Goal: Information Seeking & Learning: Learn about a topic

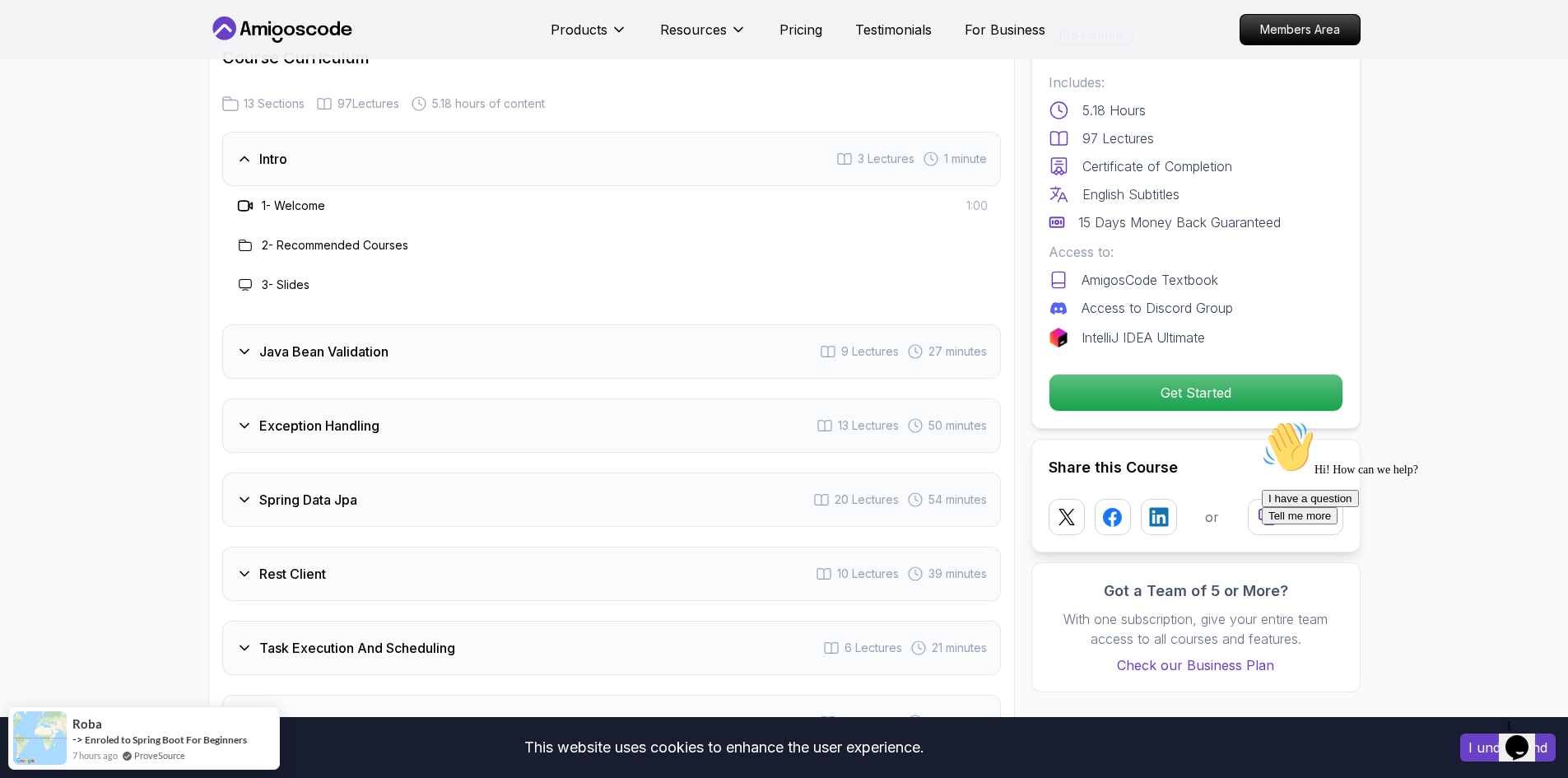
scroll to position [2224, 0]
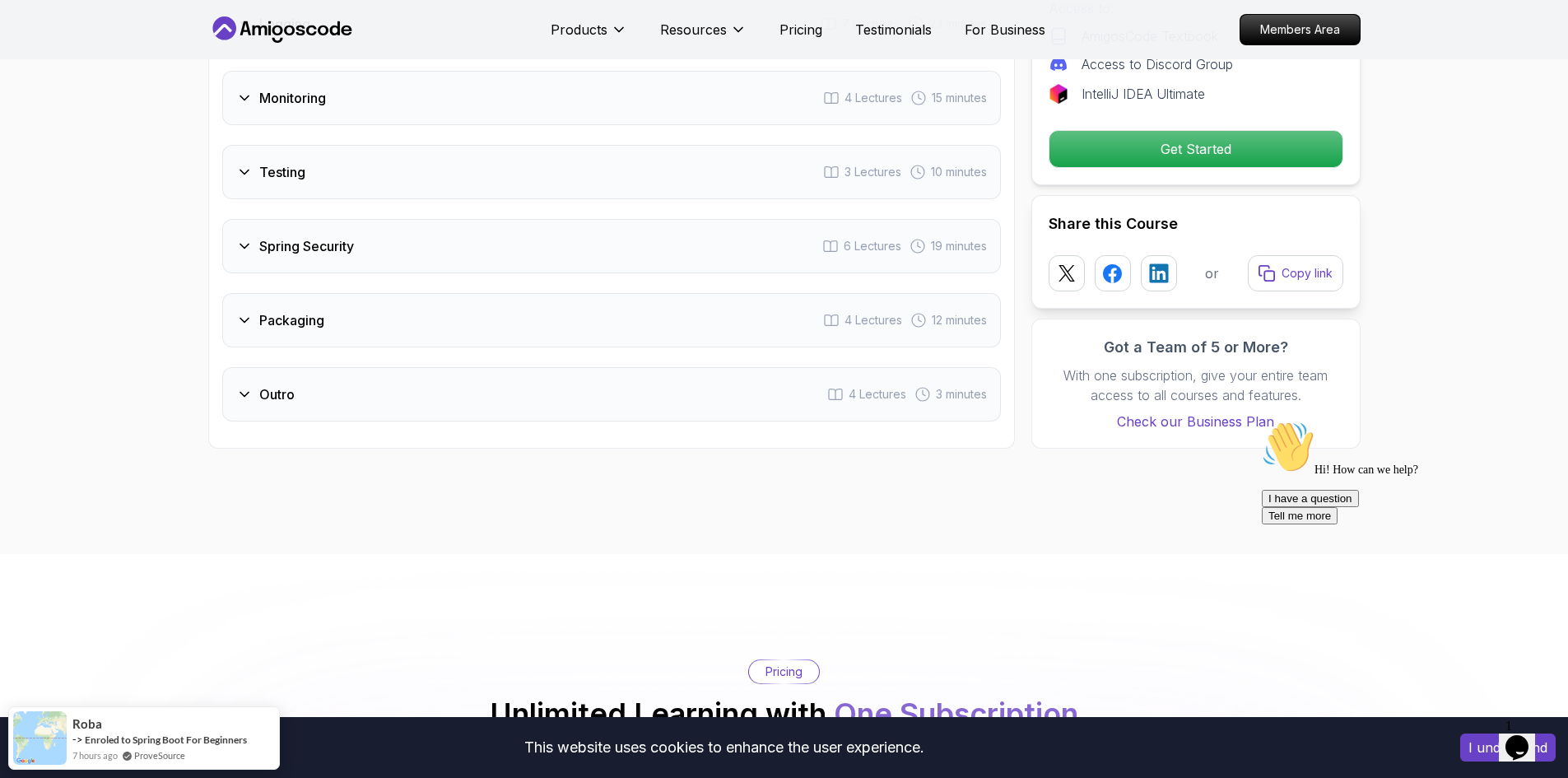
click at [465, 293] on div "Packaging 4 Lectures 12 minutes" at bounding box center [611, 320] width 778 height 55
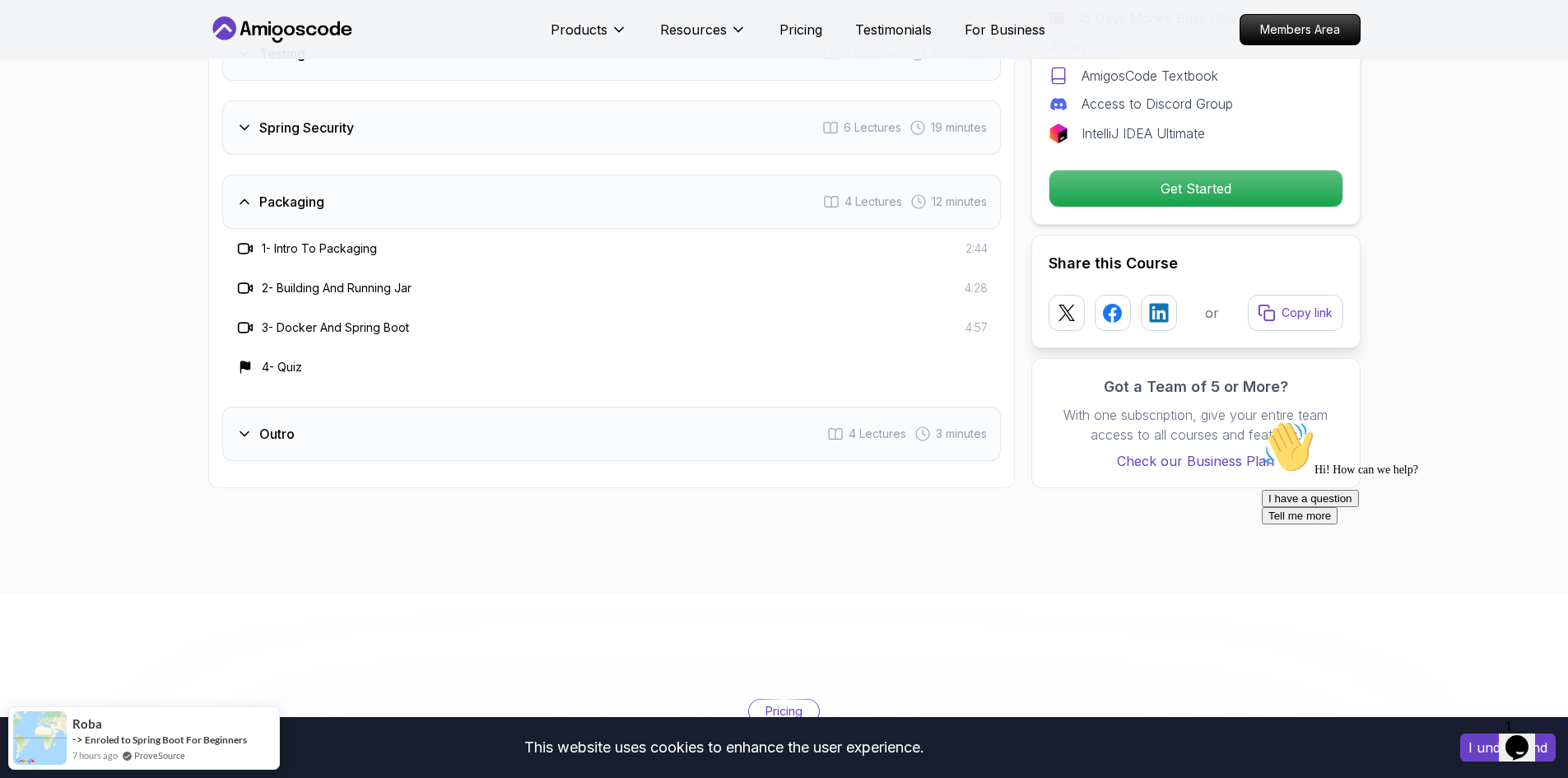
scroll to position [2846, 0]
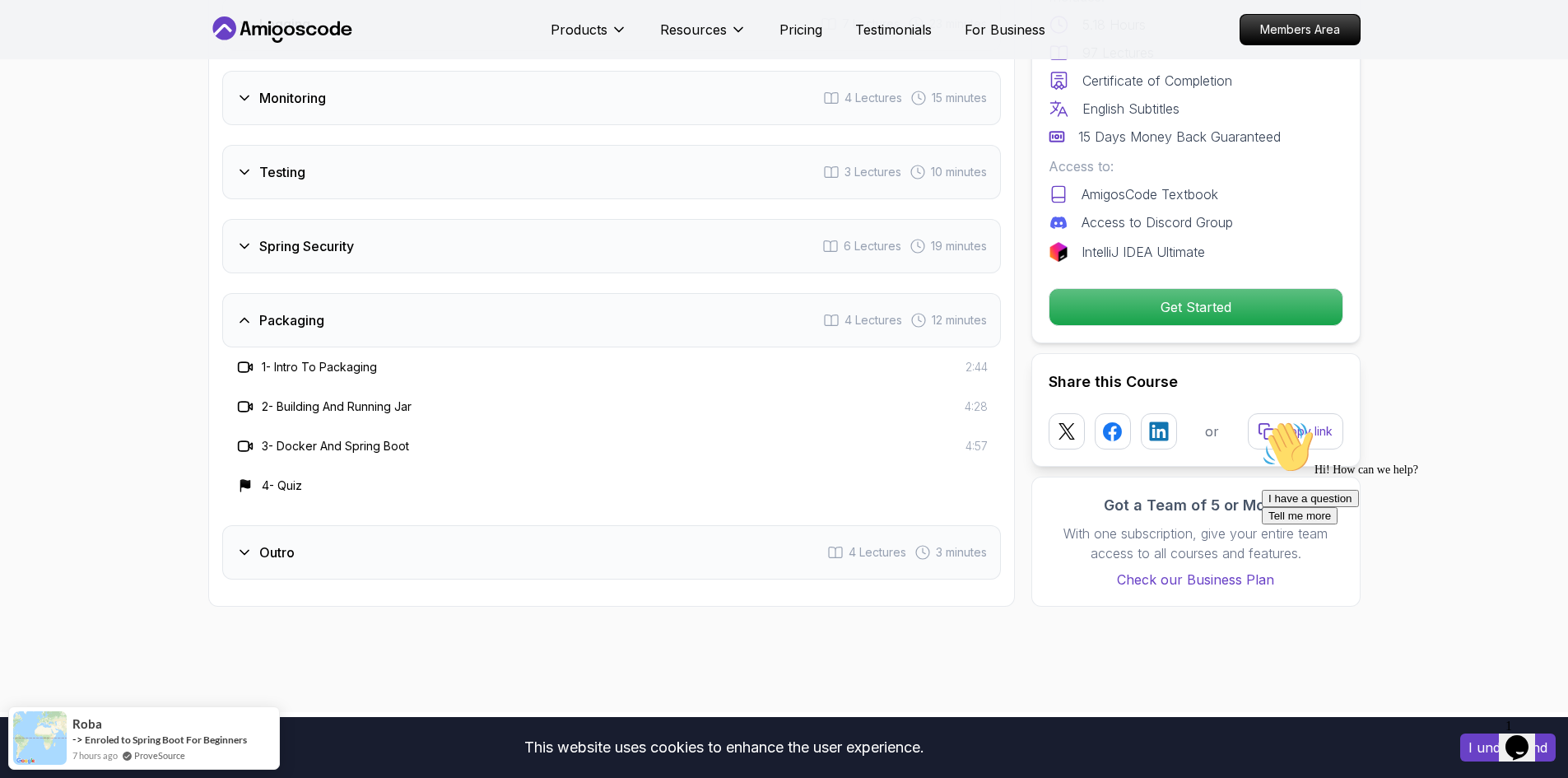
click at [465, 293] on div "Packaging 4 Lectures 12 minutes" at bounding box center [611, 320] width 778 height 55
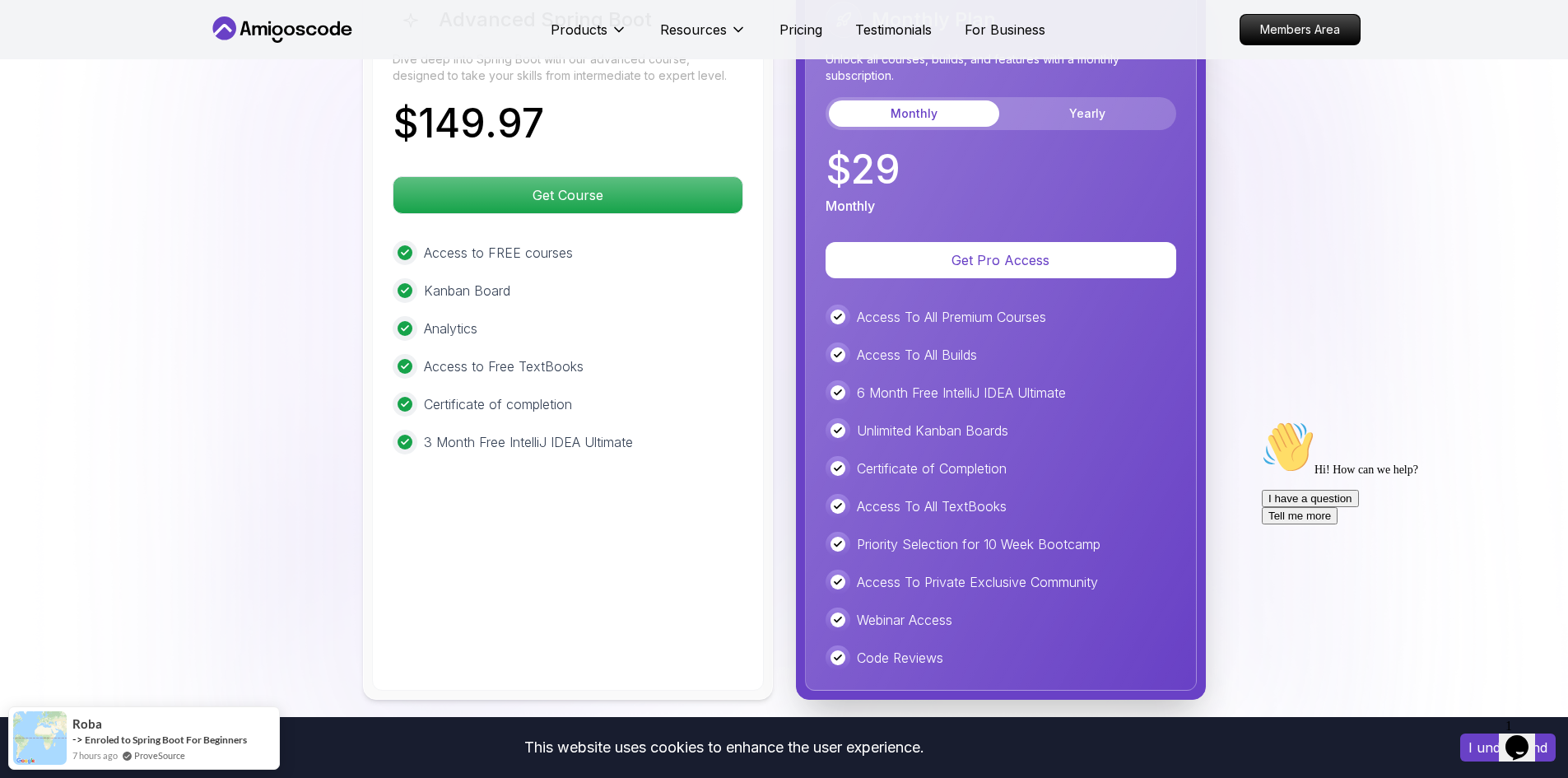
scroll to position [3671, 0]
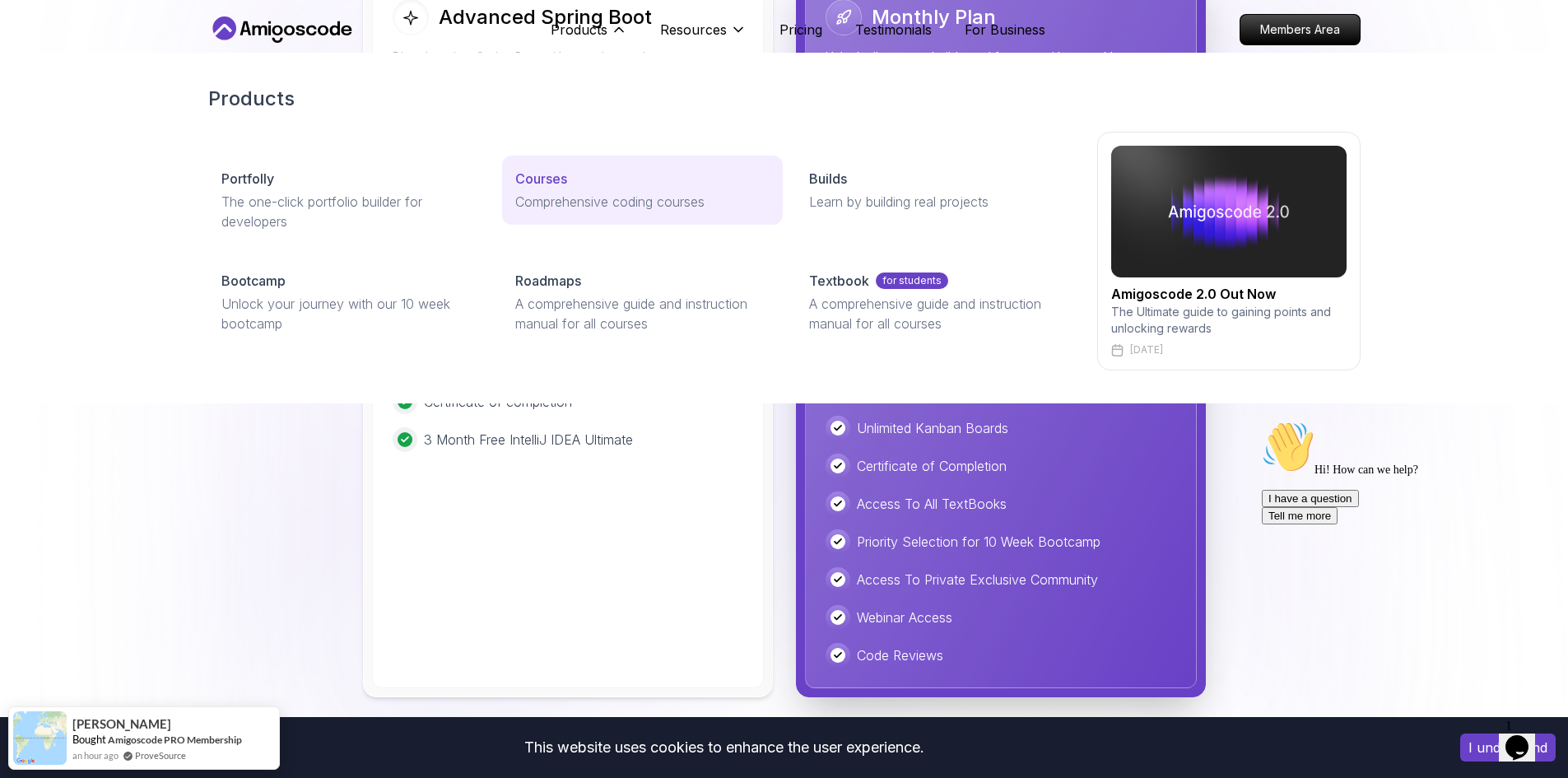
click at [594, 191] on p "Comprehensive coding courses" at bounding box center [642, 201] width 254 height 19
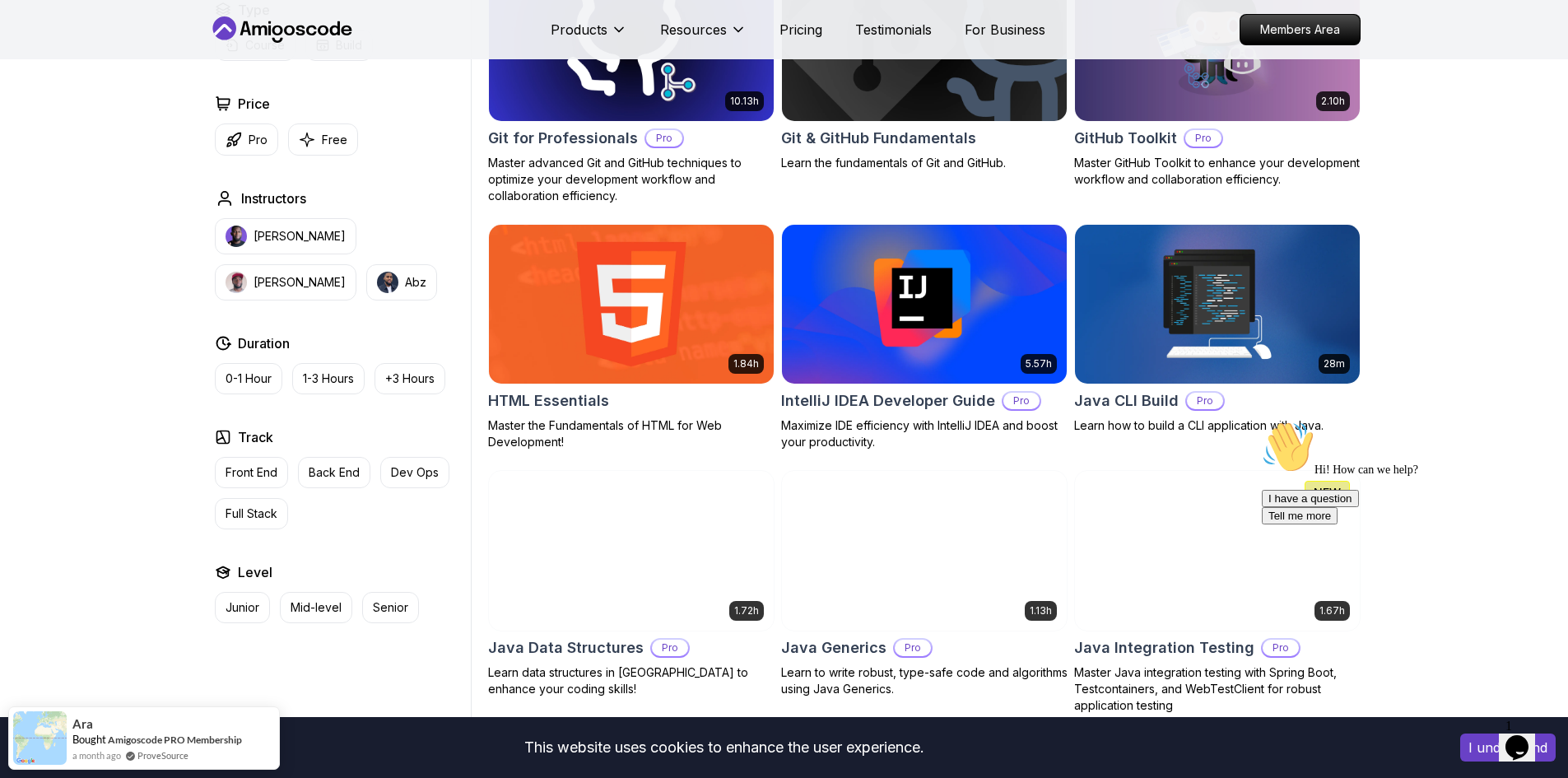
scroll to position [2059, 0]
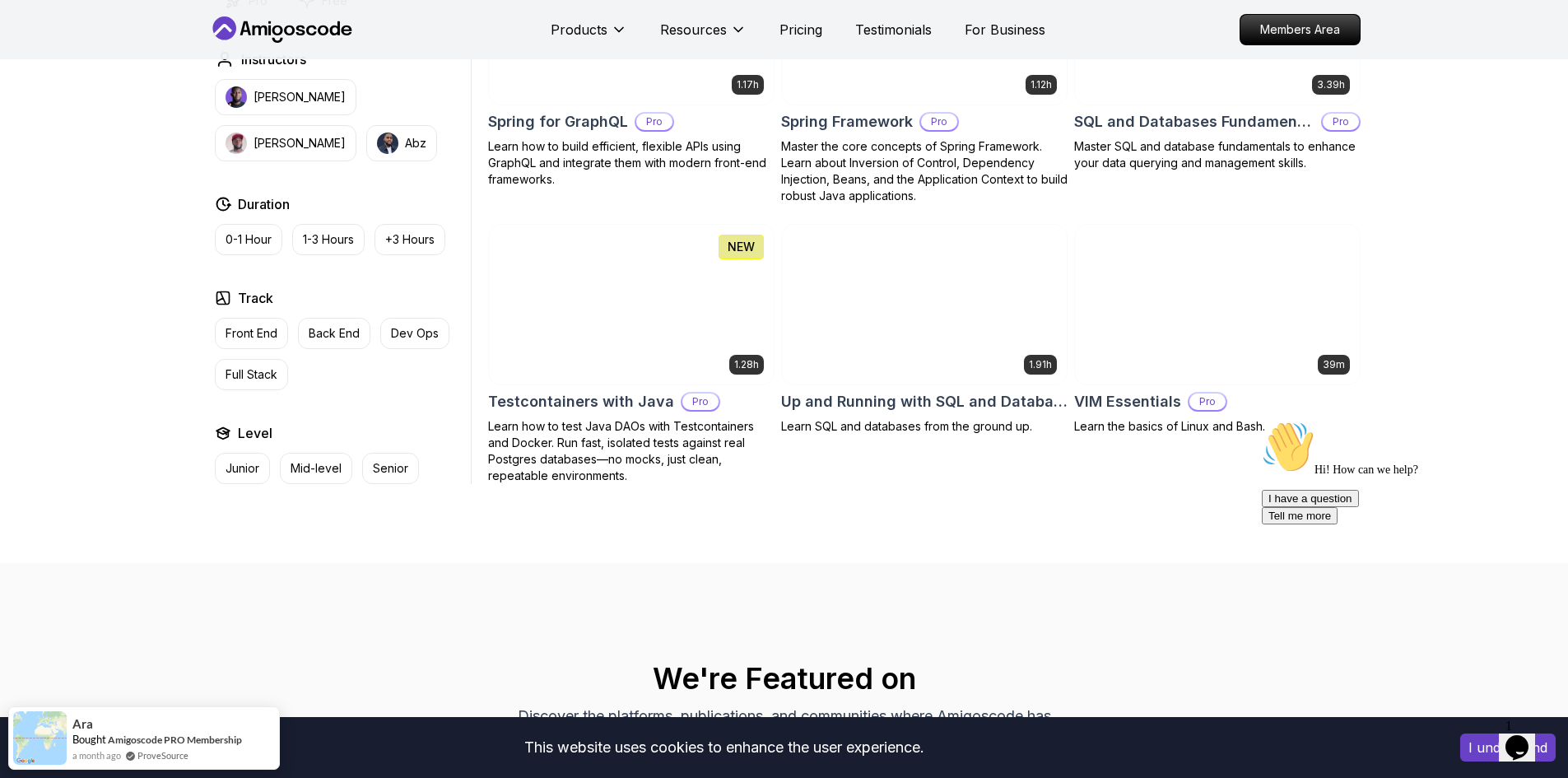
scroll to position [4118, 0]
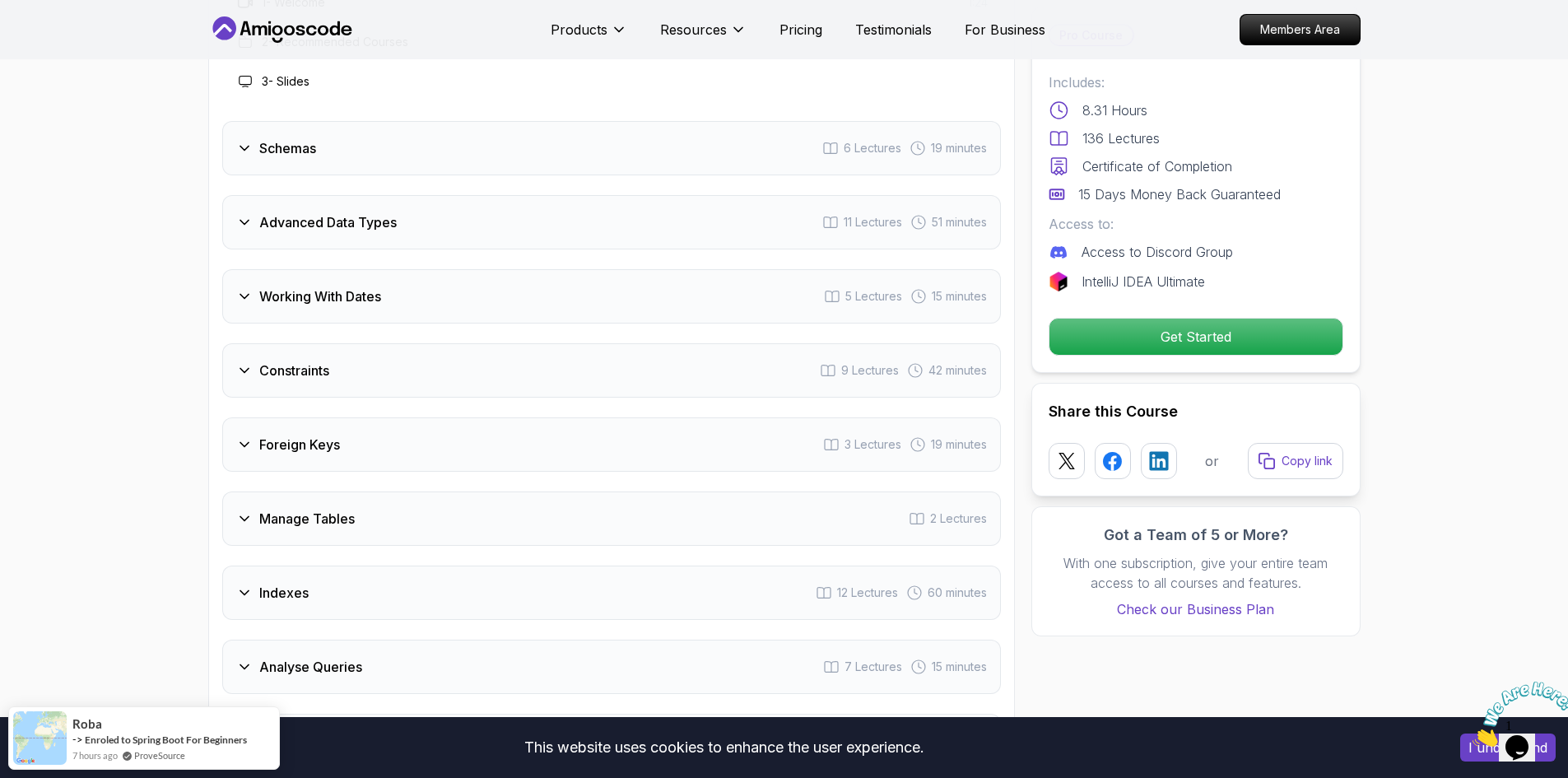
scroll to position [2553, 0]
click at [380, 295] on h3 "Working With Dates" at bounding box center [320, 293] width 122 height 19
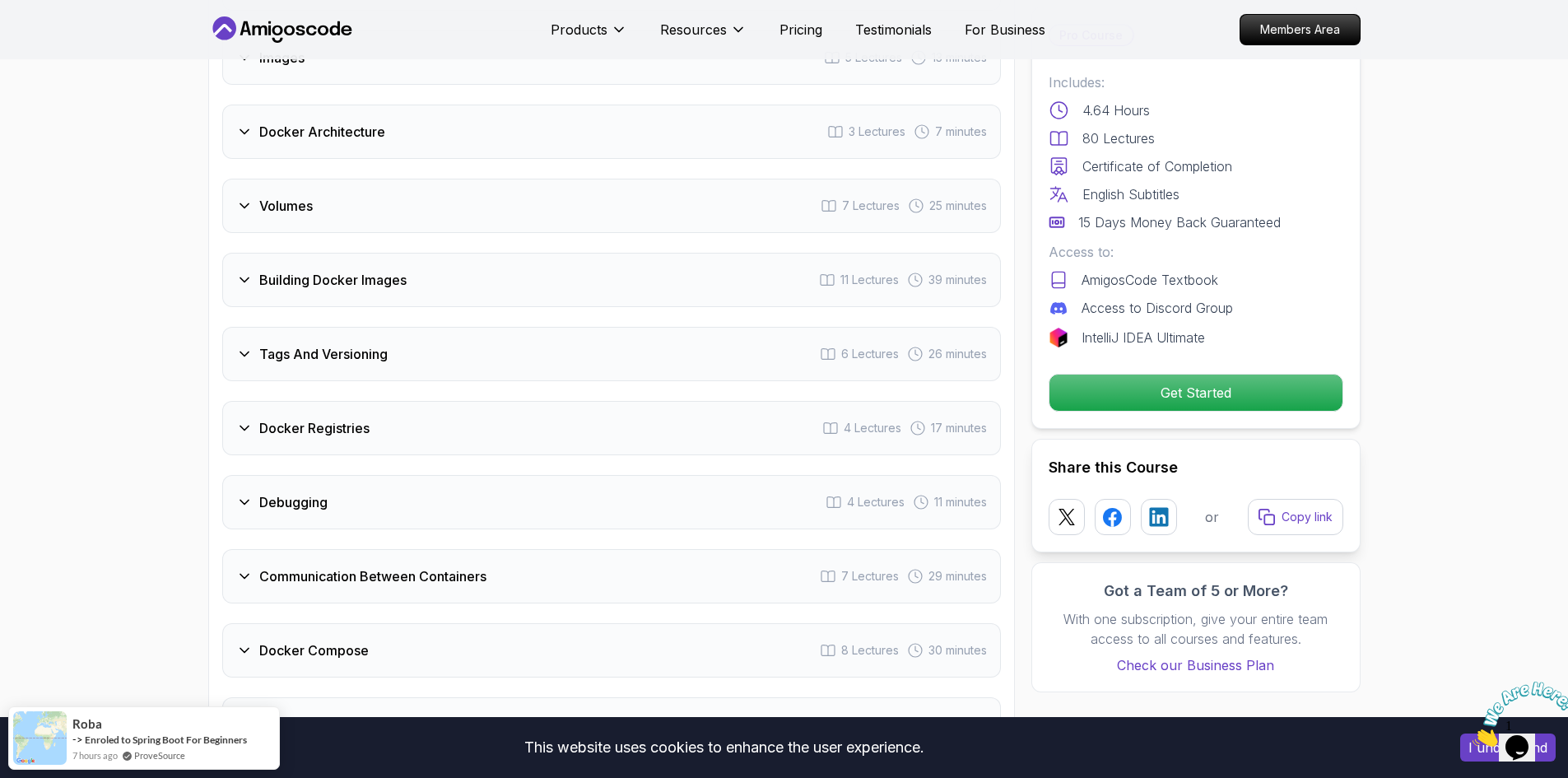
scroll to position [3131, 0]
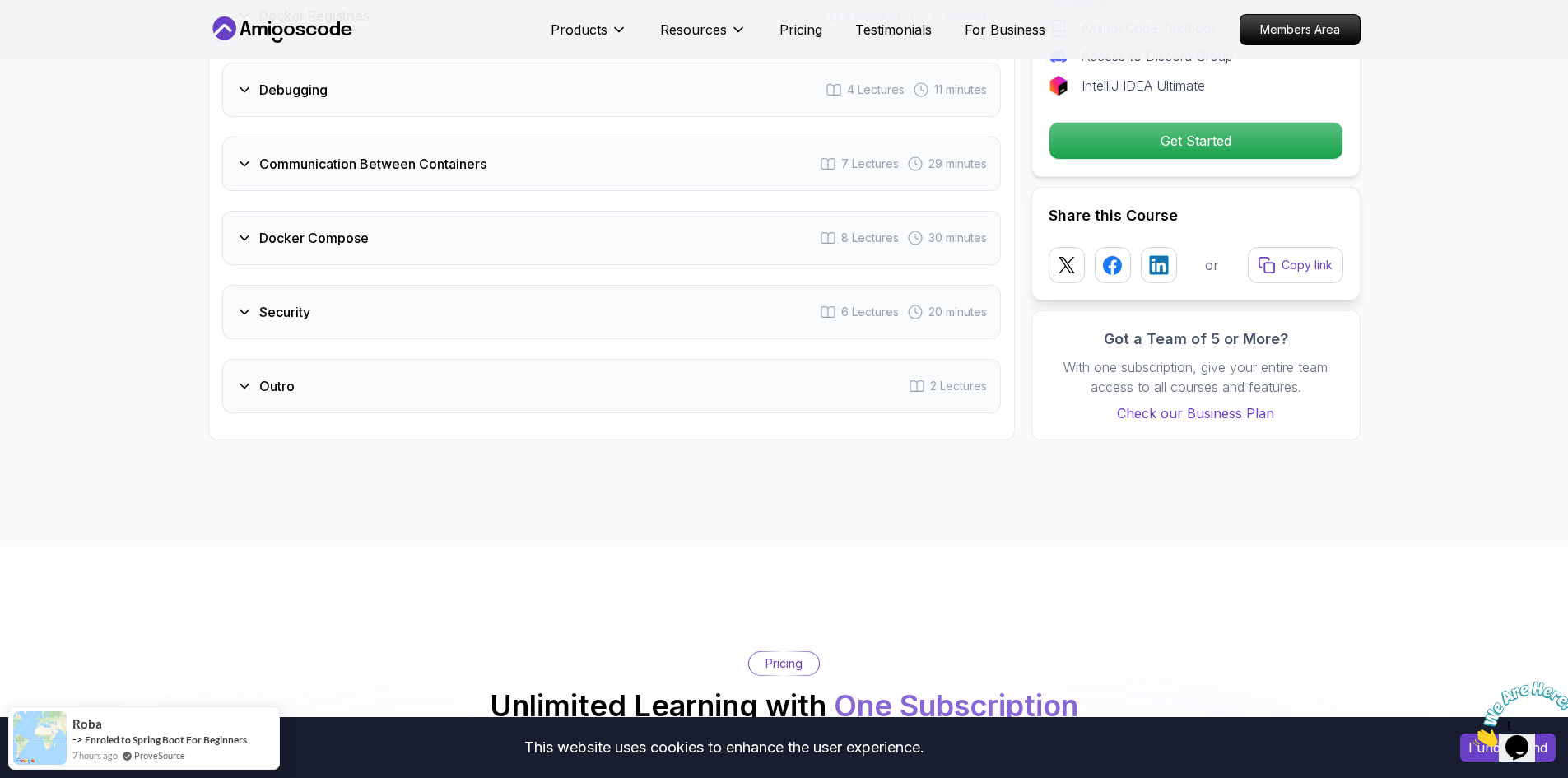
click at [388, 285] on div "Security 6 Lectures 20 minutes" at bounding box center [611, 312] width 778 height 55
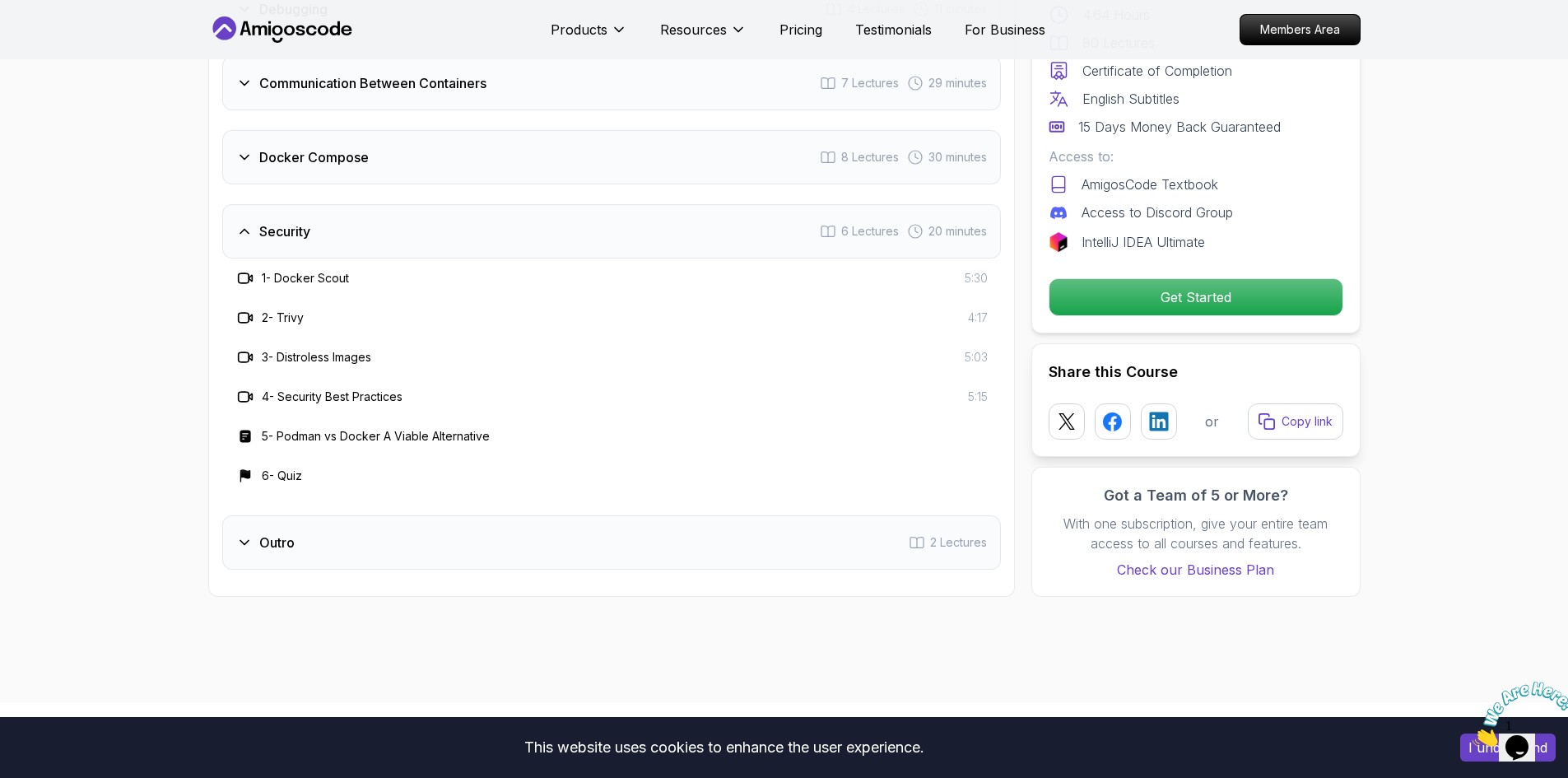
scroll to position [3545, 0]
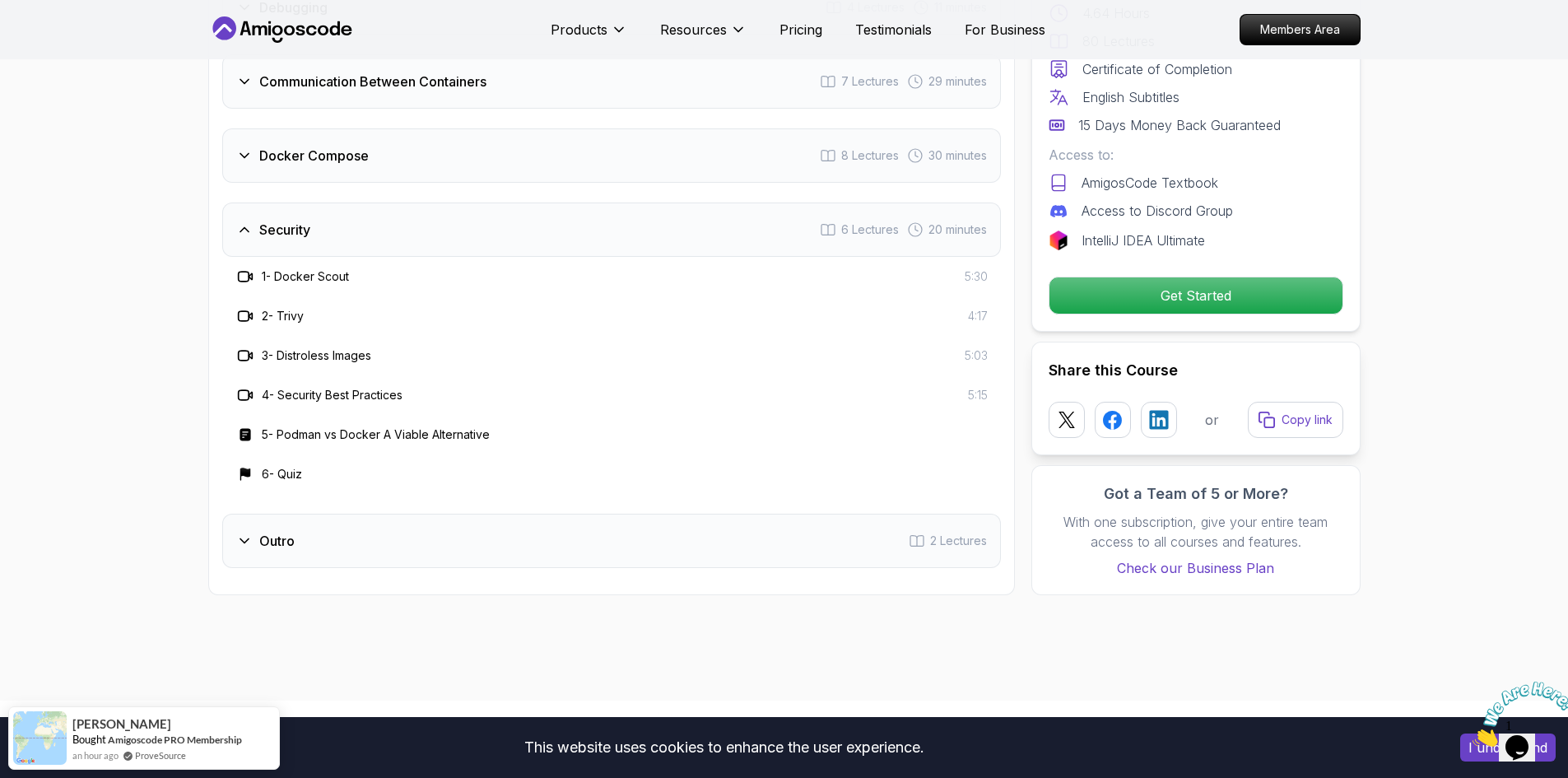
click at [636, 540] on div "Outro 2 Lectures" at bounding box center [611, 541] width 778 height 55
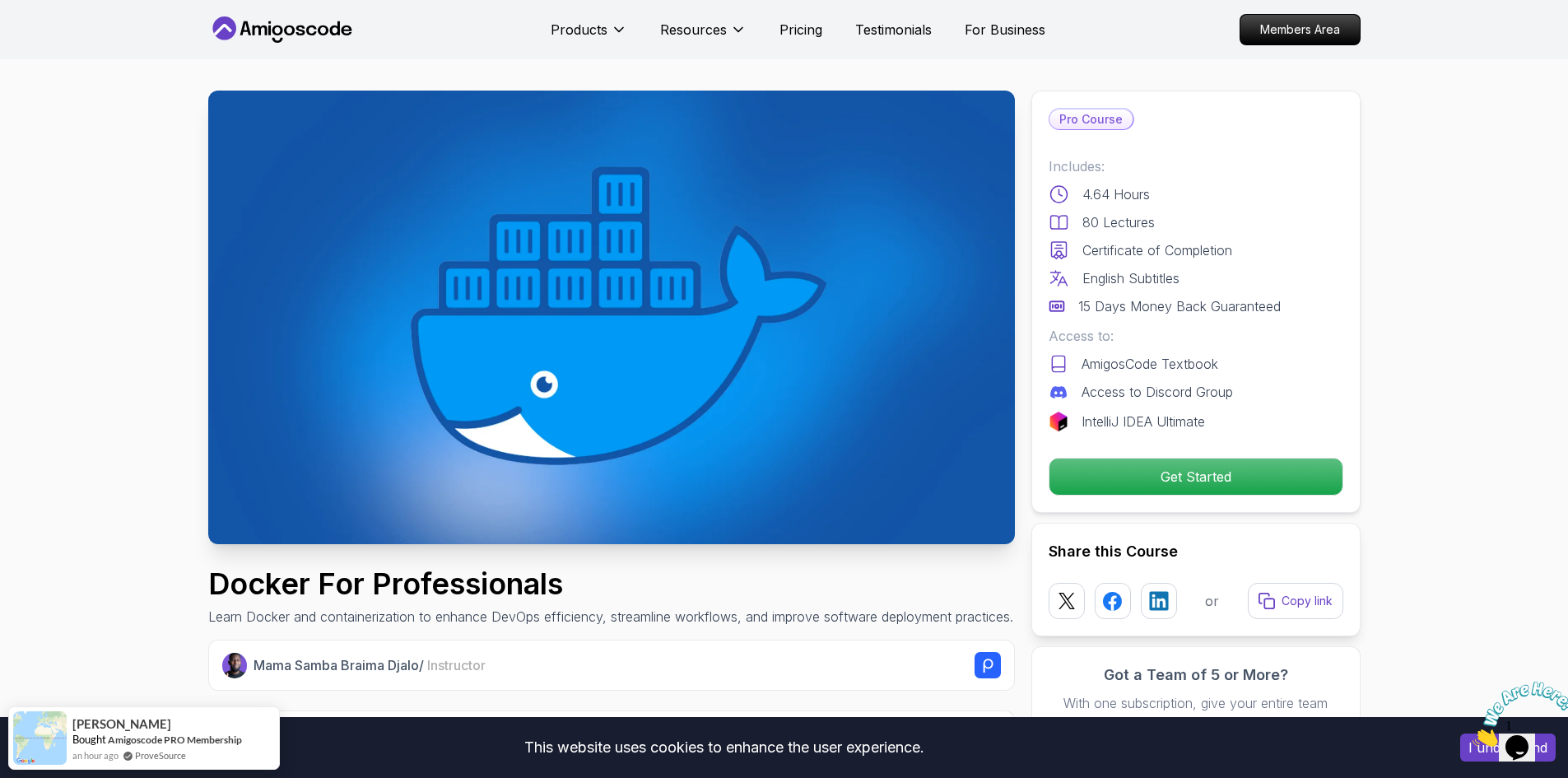
scroll to position [0, 0]
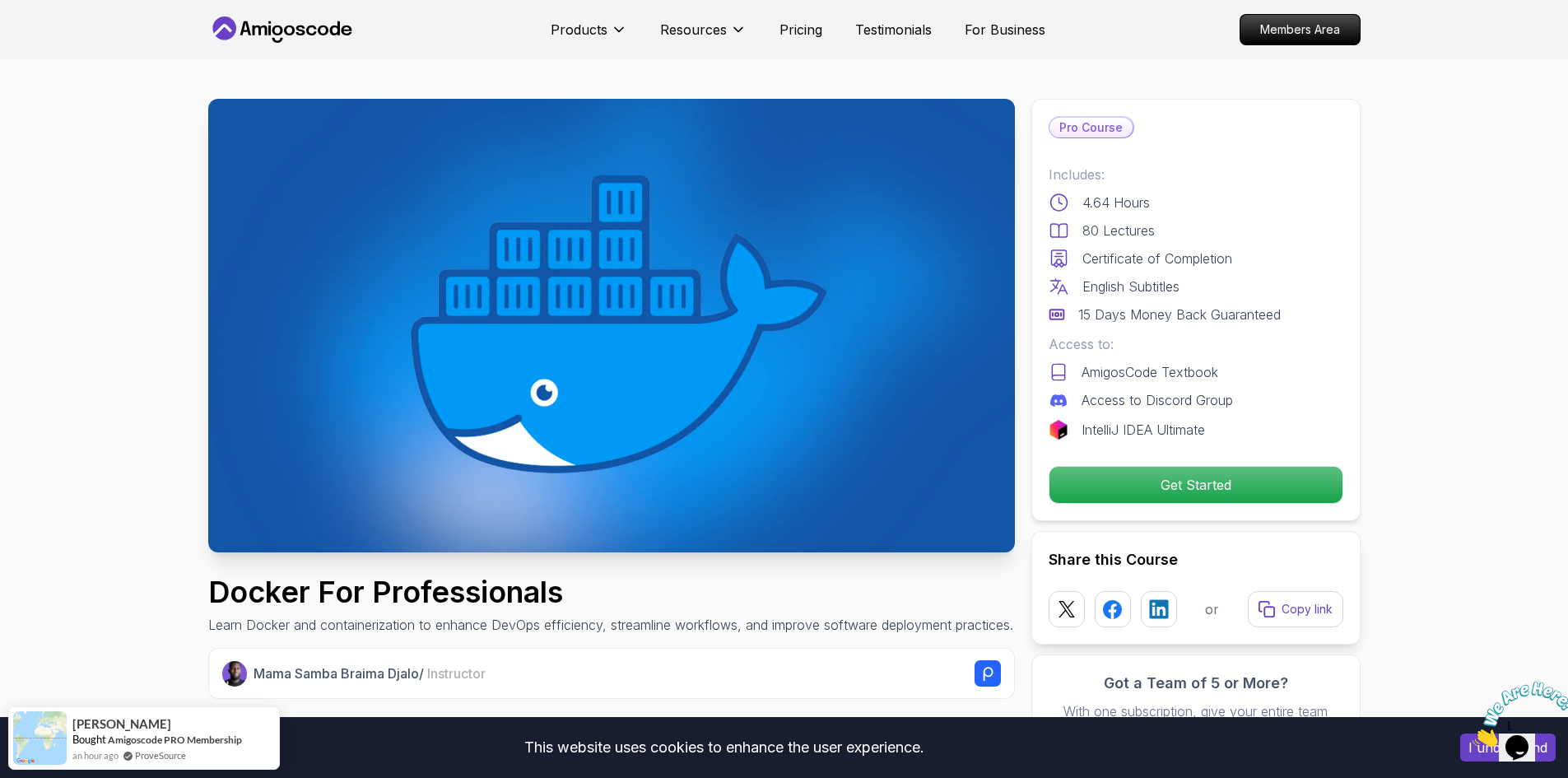
click at [789, 327] on img at bounding box center [611, 326] width 807 height 454
click at [290, 45] on nav "Products Resources Pricing Testimonials For Business Members Area" at bounding box center [784, 30] width 1153 height 59
click at [297, 25] on icon at bounding box center [282, 30] width 148 height 26
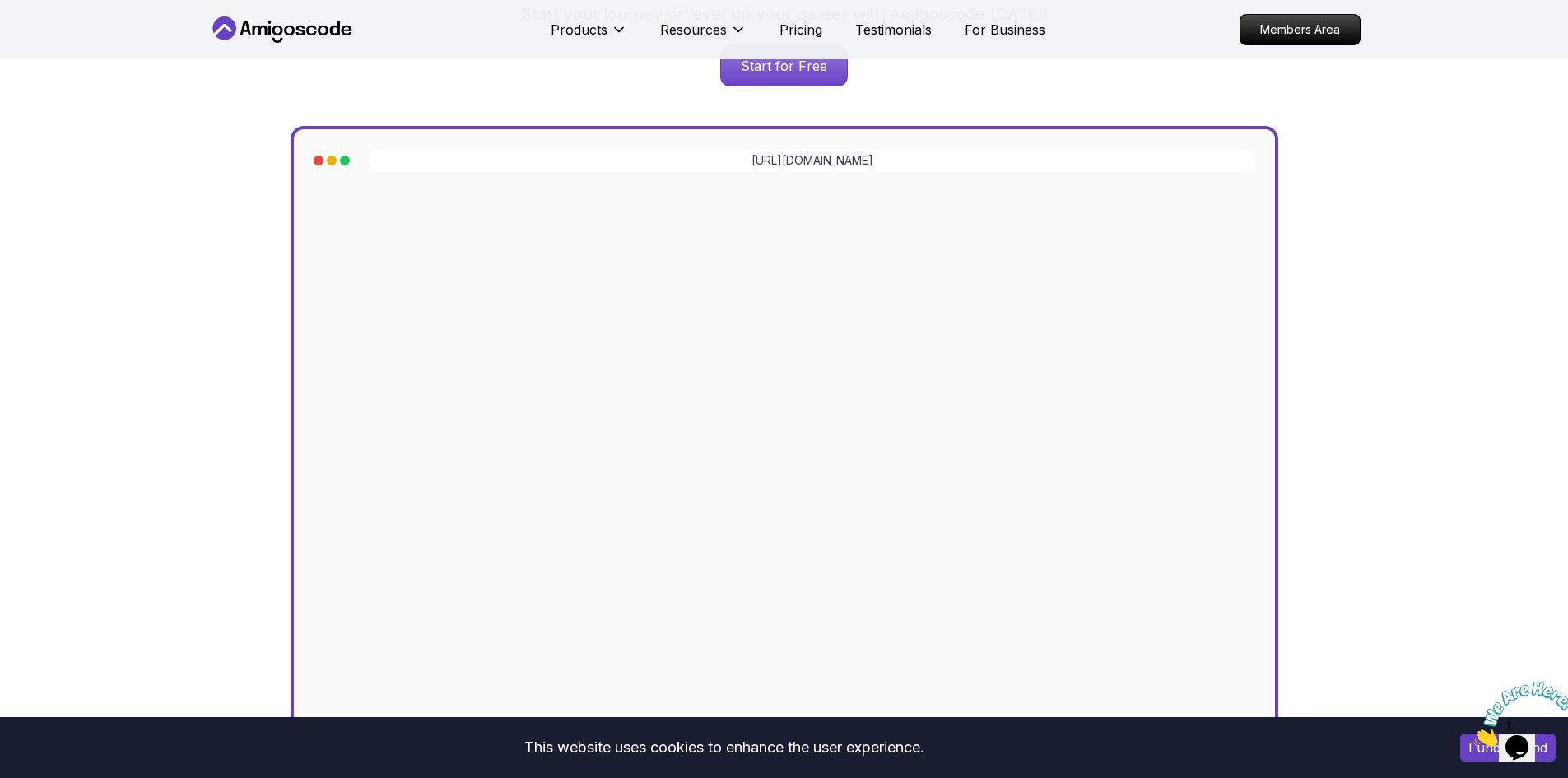
scroll to position [412, 0]
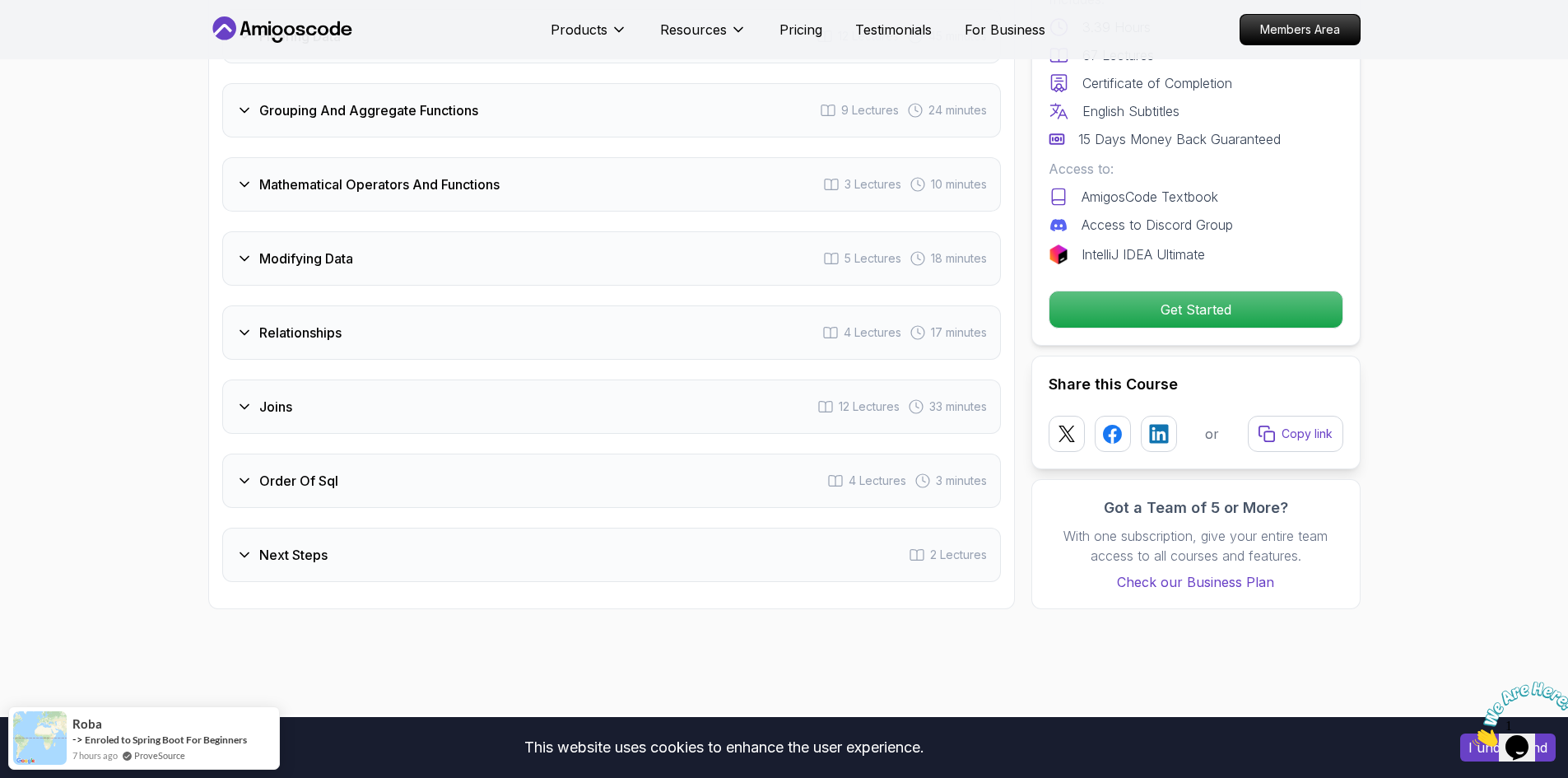
scroll to position [2636, 0]
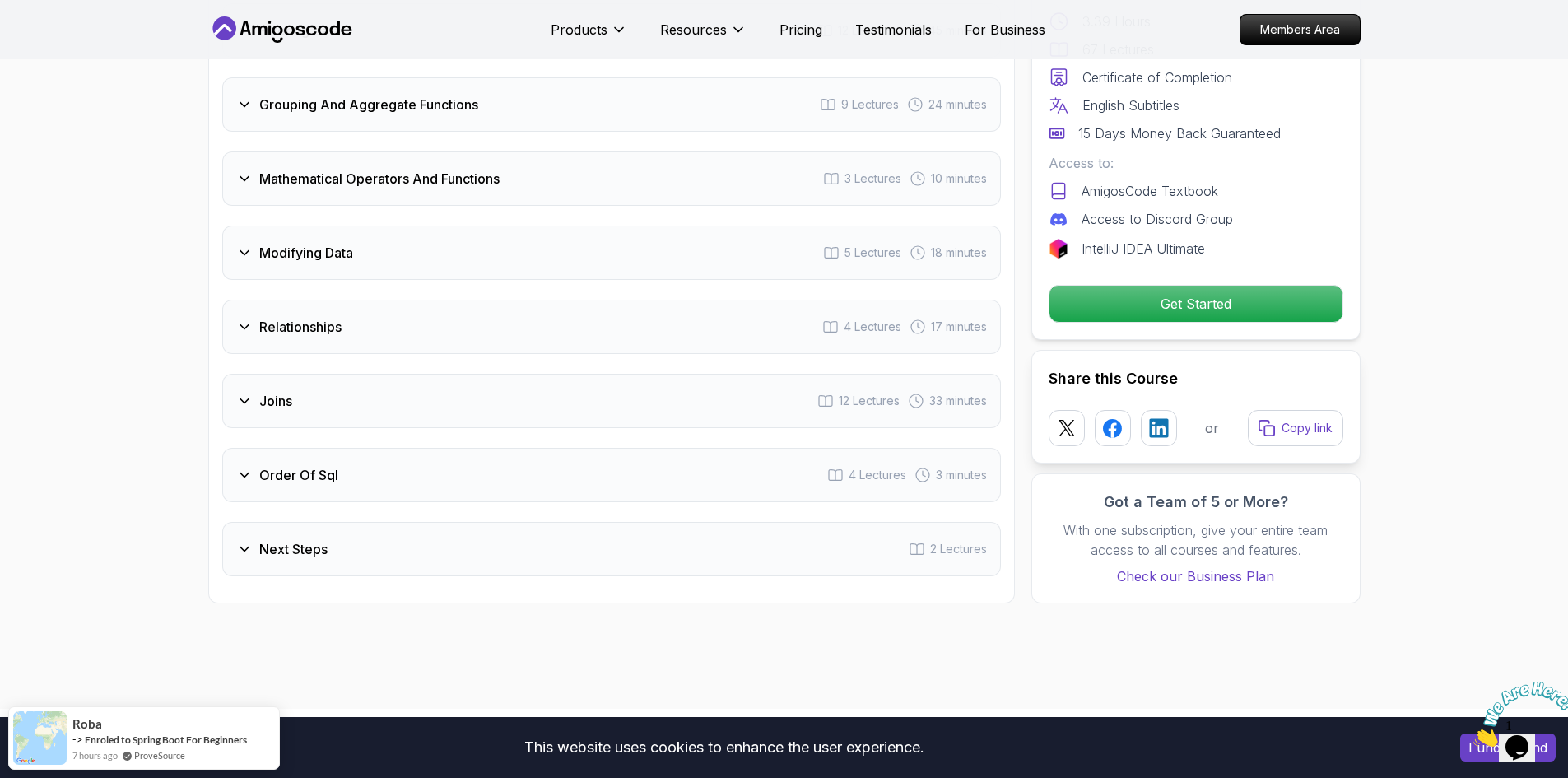
click at [439, 451] on div "Order Of Sql 4 Lectures 3 minutes" at bounding box center [611, 475] width 778 height 55
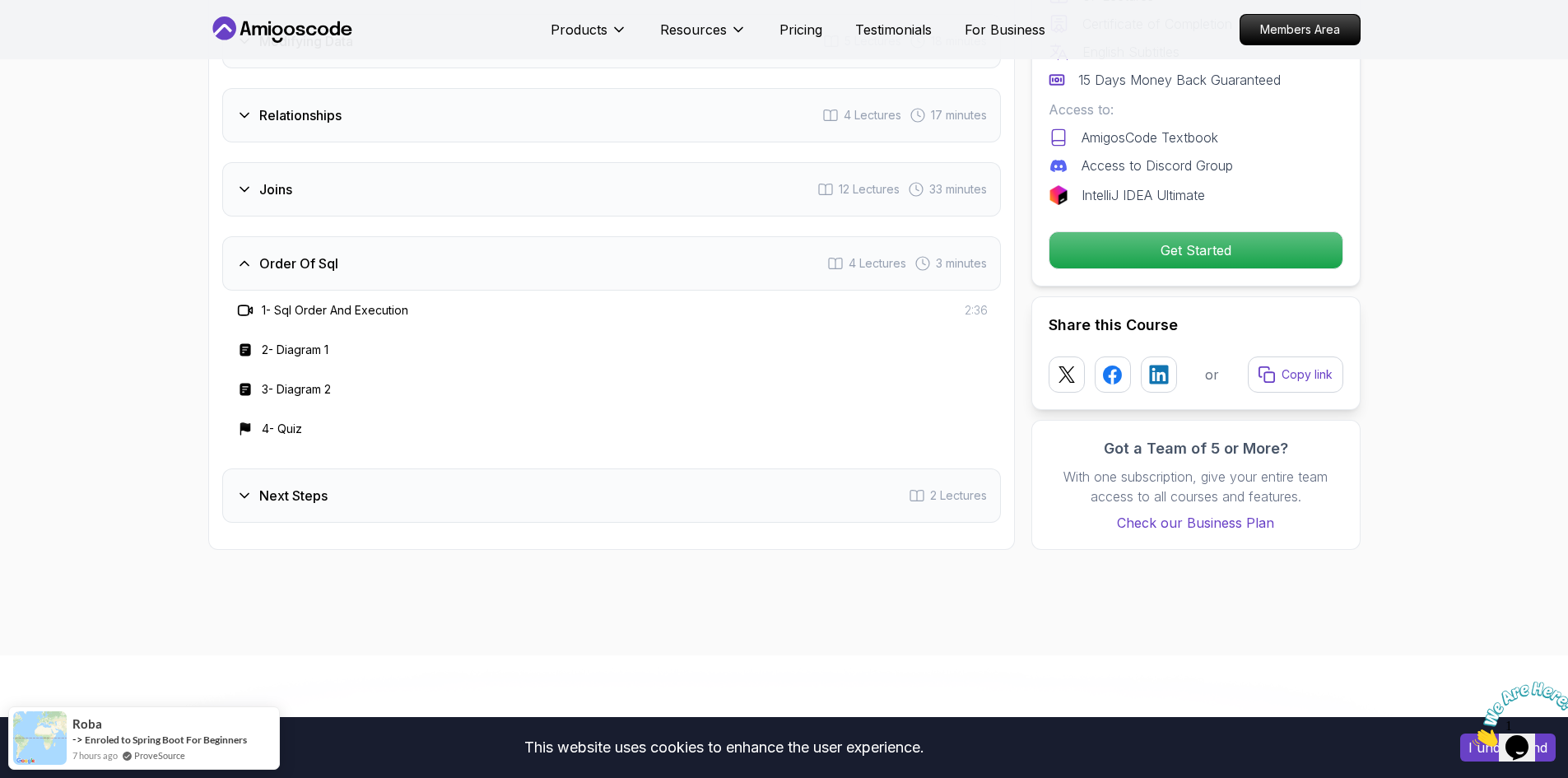
scroll to position [2804, 0]
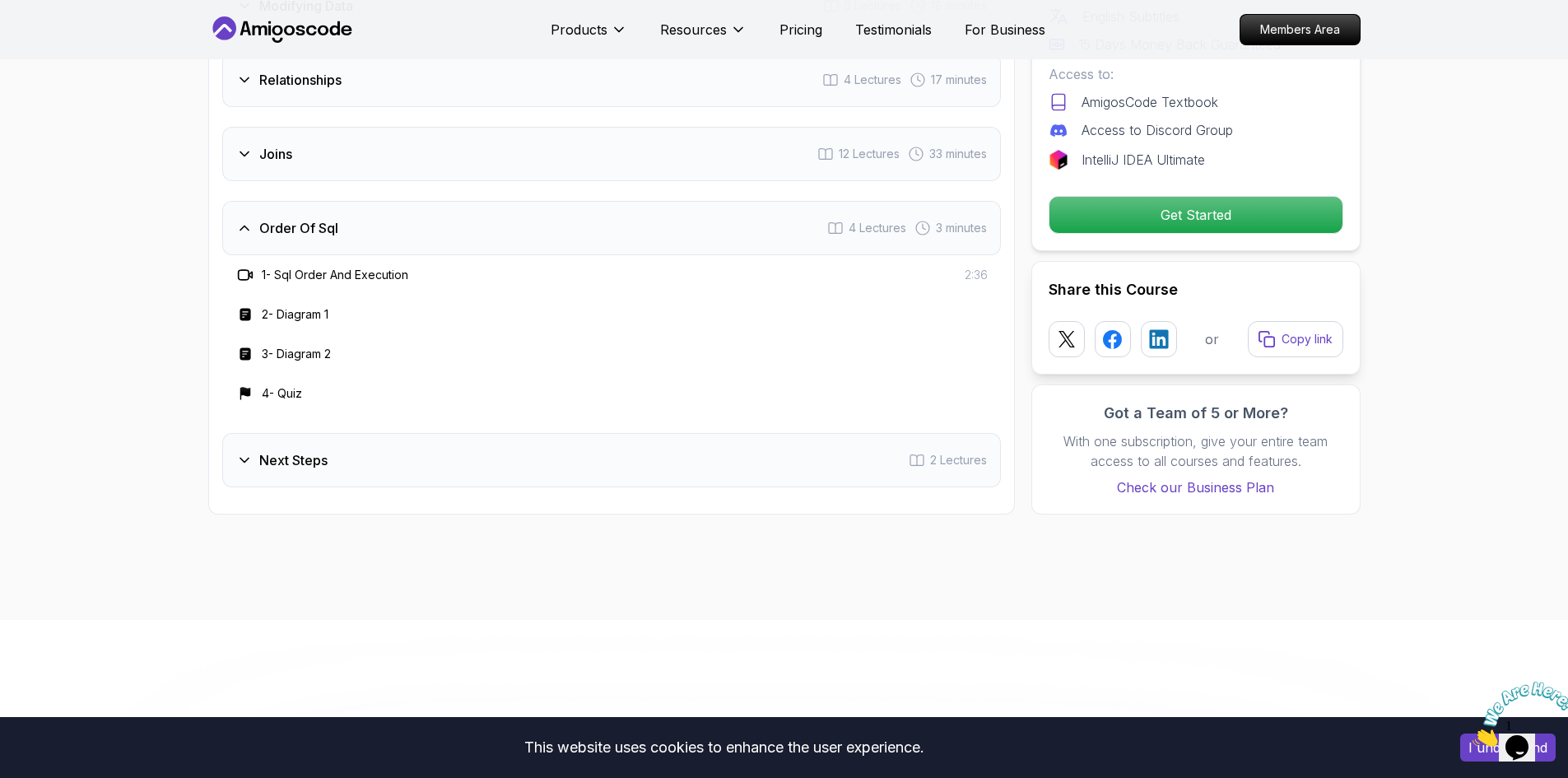
click at [470, 442] on div "Next Steps 2 Lectures" at bounding box center [611, 460] width 778 height 55
